Goal: Information Seeking & Learning: Find specific fact

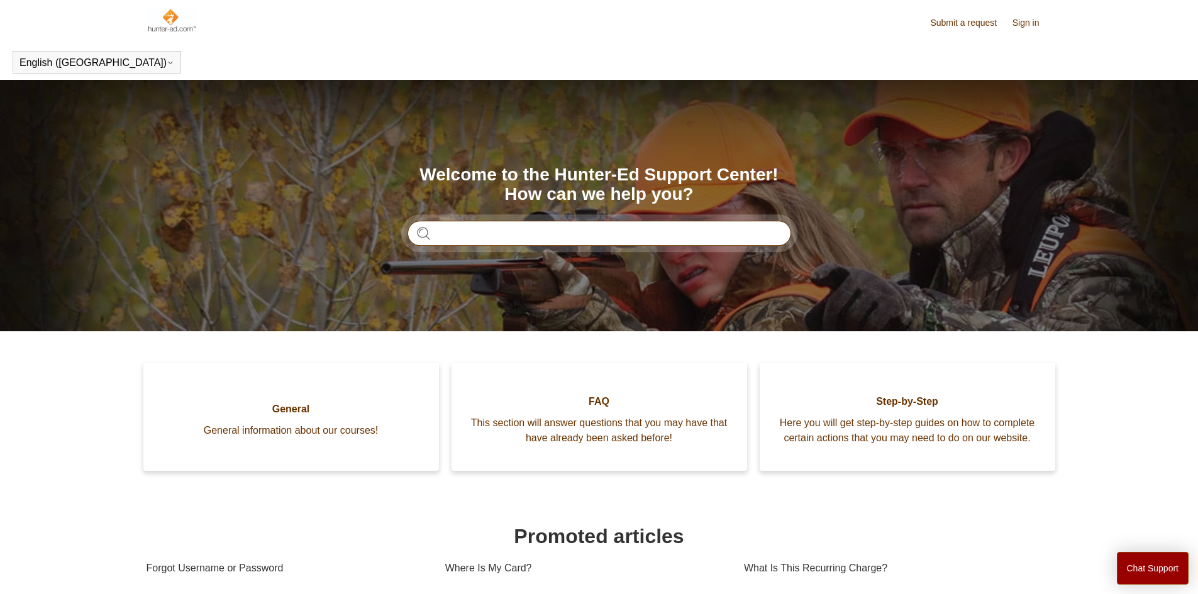
click at [550, 232] on input "Search" at bounding box center [599, 233] width 384 height 25
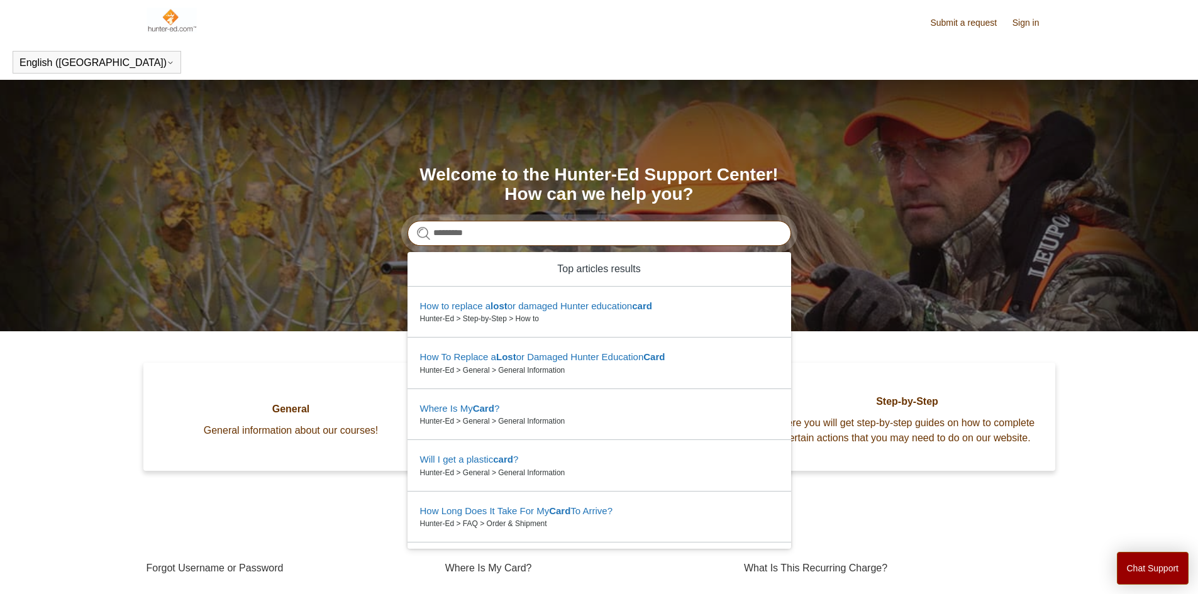
type input "*********"
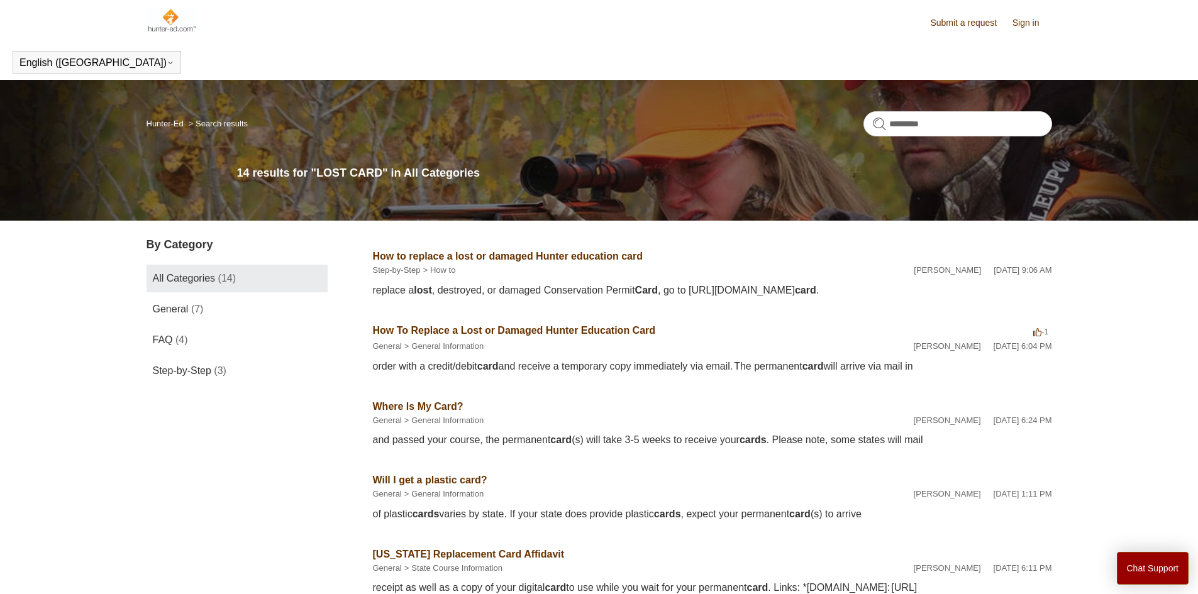
click at [504, 263] on h2 "How to replace a lost or damaged Hunter education card" at bounding box center [508, 256] width 270 height 15
click at [512, 253] on link "How to replace a lost or damaged Hunter education card" at bounding box center [508, 256] width 270 height 11
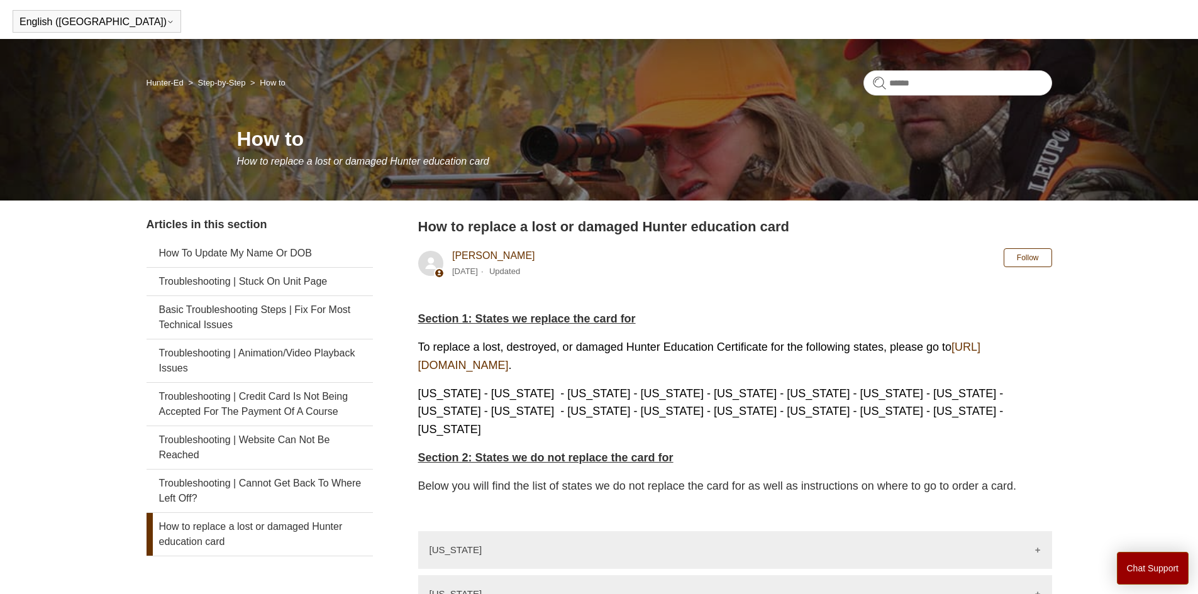
scroll to position [63, 0]
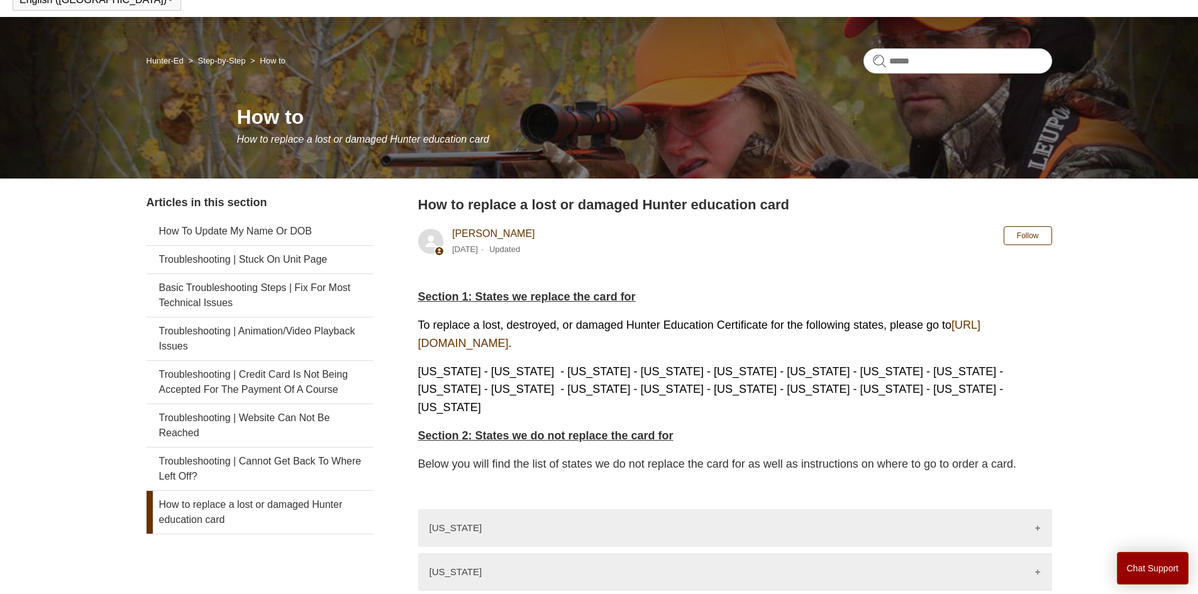
click at [480, 345] on link "https://ilostmycard.com/" at bounding box center [699, 334] width 563 height 31
click at [1004, 367] on span "Arizona - Arkansas - Idaho - Illinois - Indiana - Iowa - Maine - Mississippi - …" at bounding box center [710, 389] width 585 height 49
click at [471, 336] on link "https://ilostmycard.com/" at bounding box center [699, 334] width 563 height 31
